Goal: Task Accomplishment & Management: Manage account settings

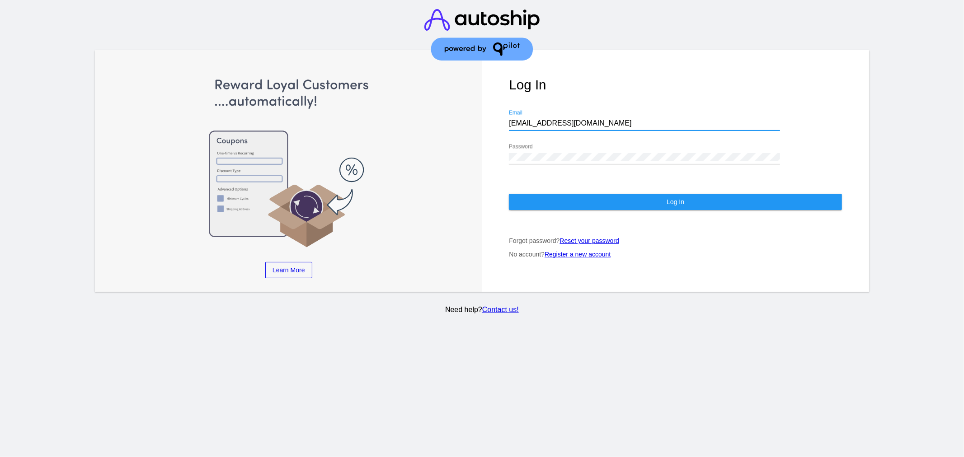
click at [610, 199] on button "Log In" at bounding box center [675, 202] width 333 height 16
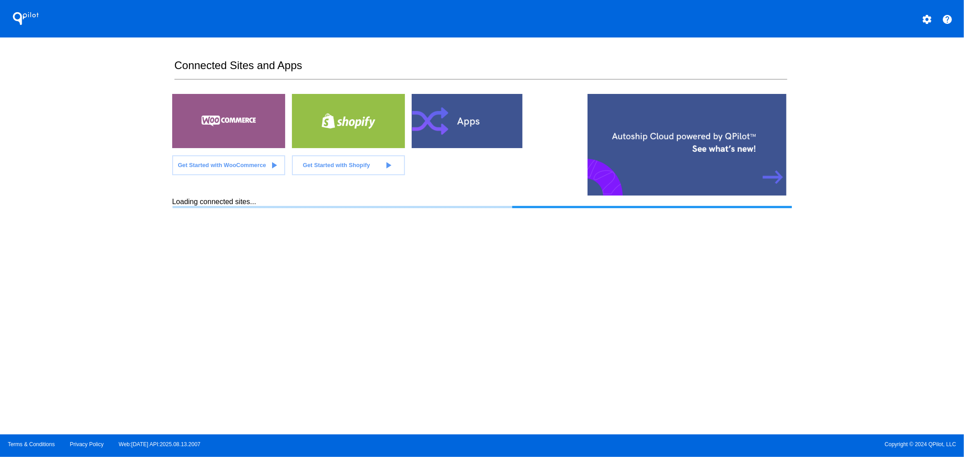
click at [309, 255] on section "Connected Sites and Apps Get Started with WooCommerce play_arrow Get Started wi…" at bounding box center [481, 235] width 619 height 397
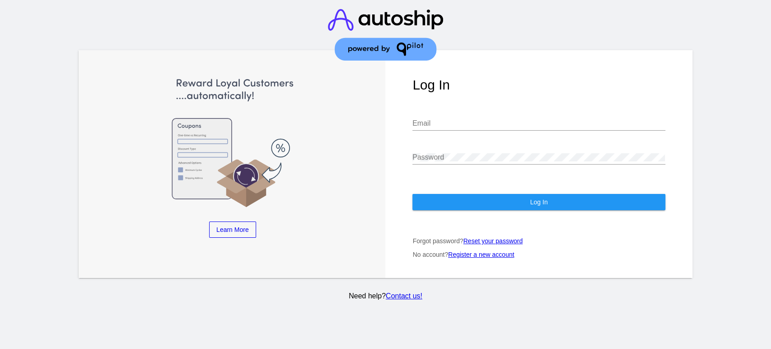
type input "CHLOE22@GMAIL.COM"
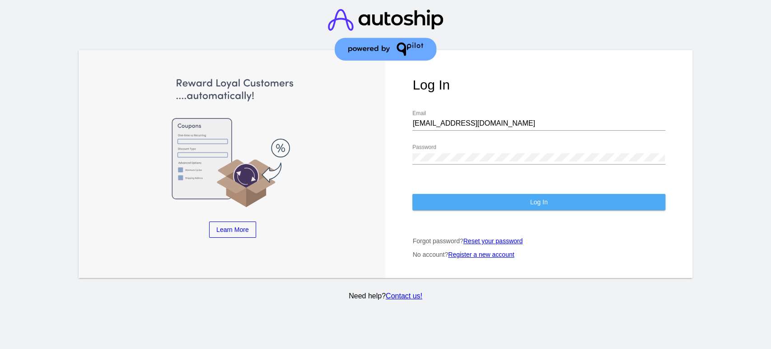
click at [448, 201] on button "Log In" at bounding box center [538, 202] width 253 height 16
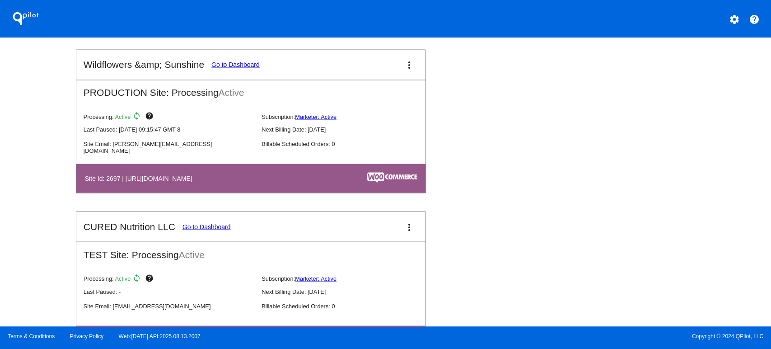
scroll to position [3279, 0]
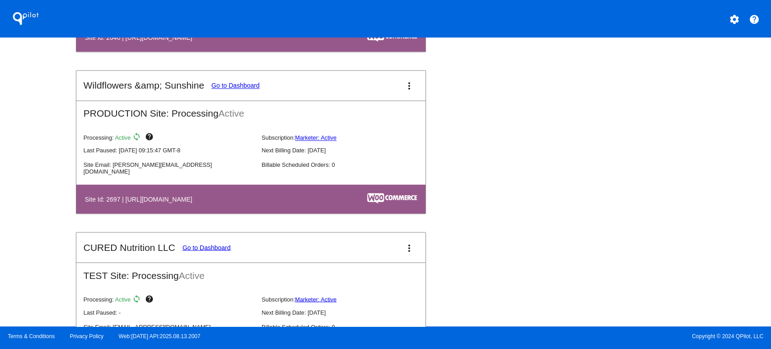
click at [406, 80] on mat-icon "more_vert" at bounding box center [409, 85] width 11 height 11
click at [379, 88] on span "dashboard" at bounding box center [373, 87] width 34 height 8
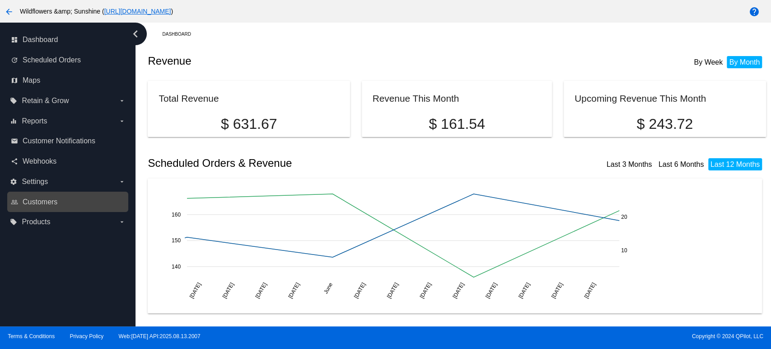
click at [49, 192] on div "people_outline Customers" at bounding box center [67, 202] width 121 height 20
click at [43, 201] on span "Customers" at bounding box center [40, 202] width 35 height 8
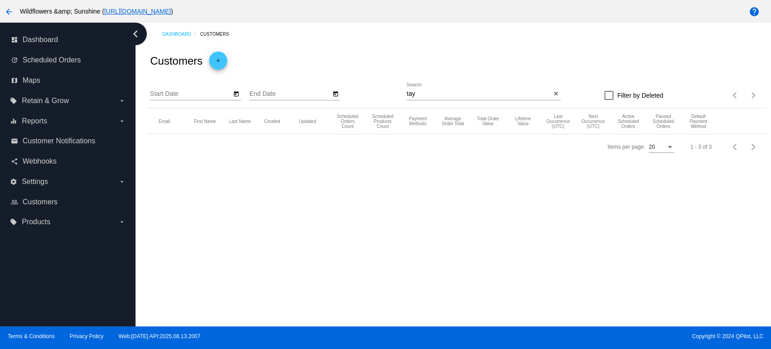
click at [555, 84] on div "tay Search close" at bounding box center [484, 92] width 154 height 18
click at [555, 91] on mat-icon "close" at bounding box center [556, 93] width 6 height 7
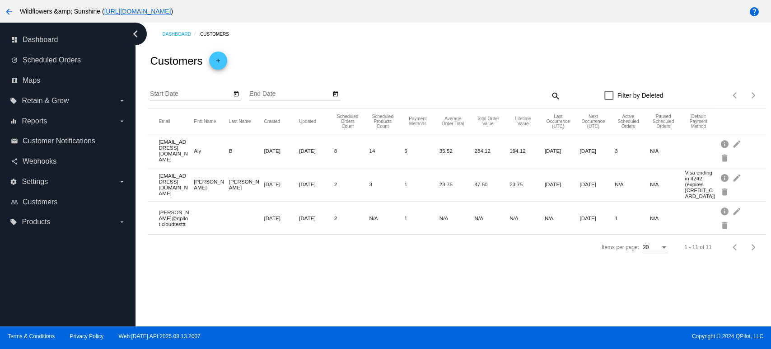
click at [539, 268] on div "Dashboard Customers Customers add Start Date End Date search Filter by Deleted …" at bounding box center [454, 175] width 636 height 304
